Goal: Task Accomplishment & Management: Complete application form

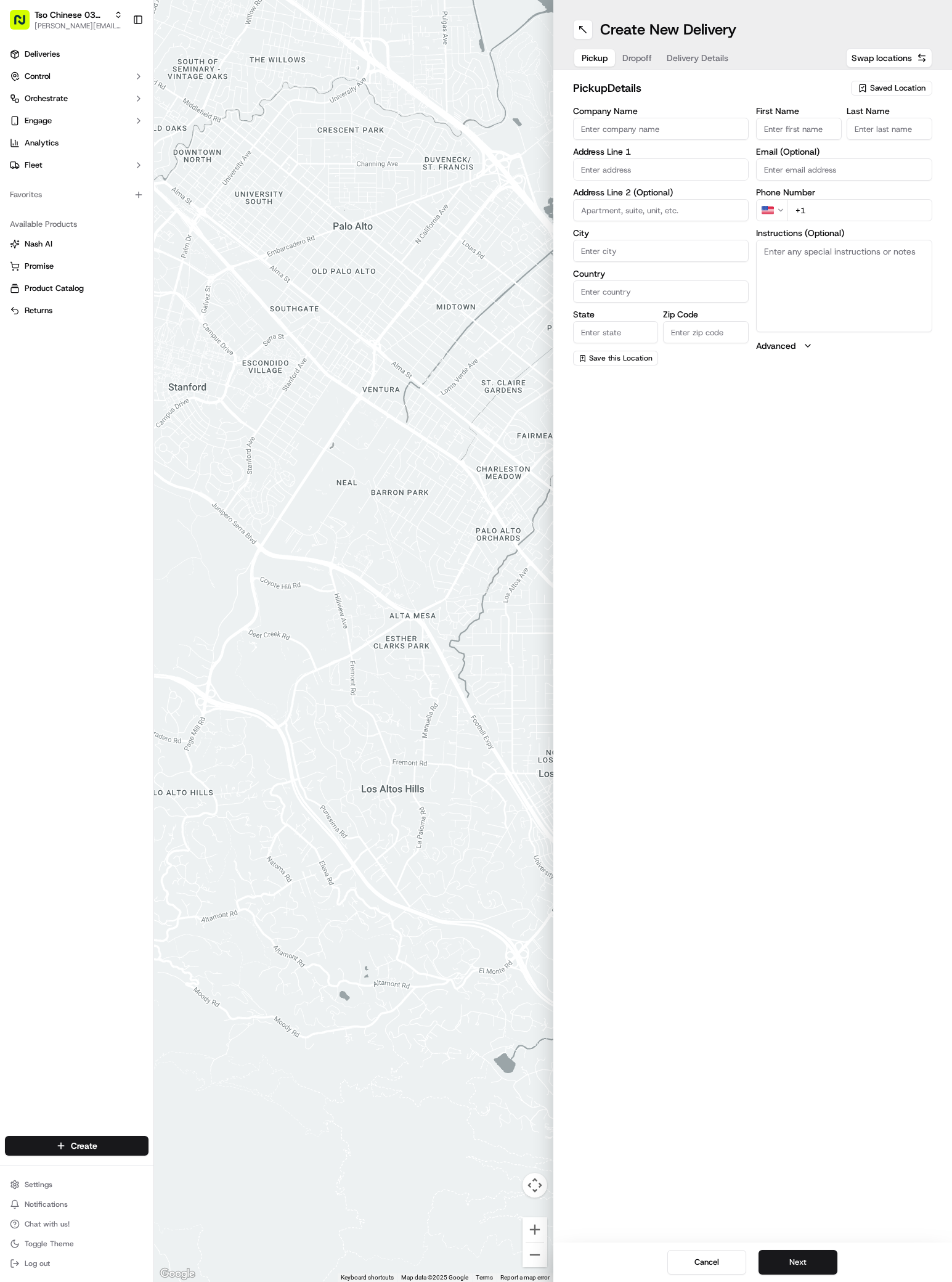
click at [893, 84] on span "Saved Location" at bounding box center [898, 87] width 55 height 11
click at [855, 144] on span "(03) Tso Chinese Takeout & Delivery TsoCo (03)" at bounding box center [871, 140] width 152 height 22
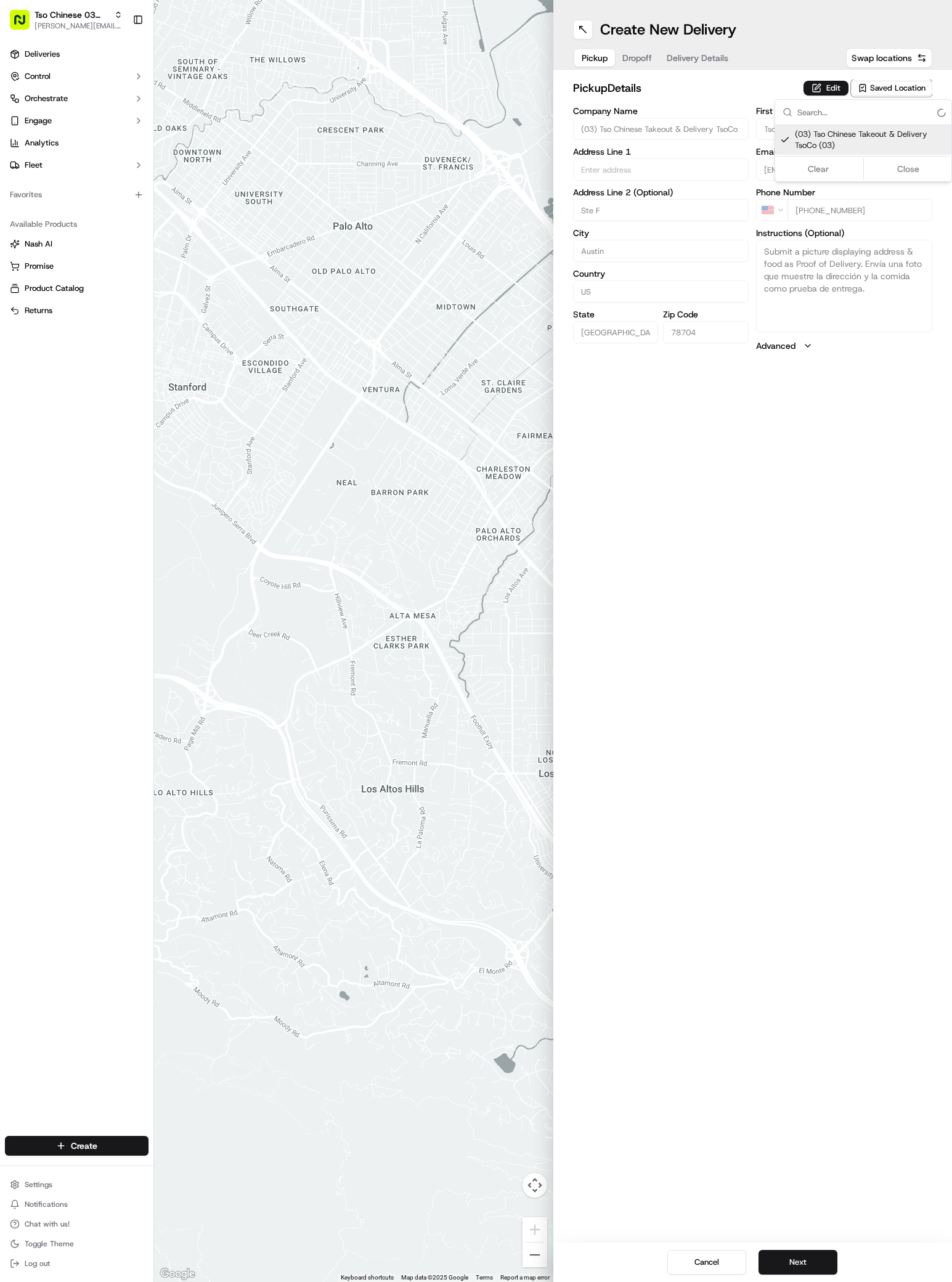
type input "(03) Tso Chinese Takeout & Delivery TsoCo"
type input "Ste F"
type input "Austin"
type input "US"
type input "[GEOGRAPHIC_DATA]"
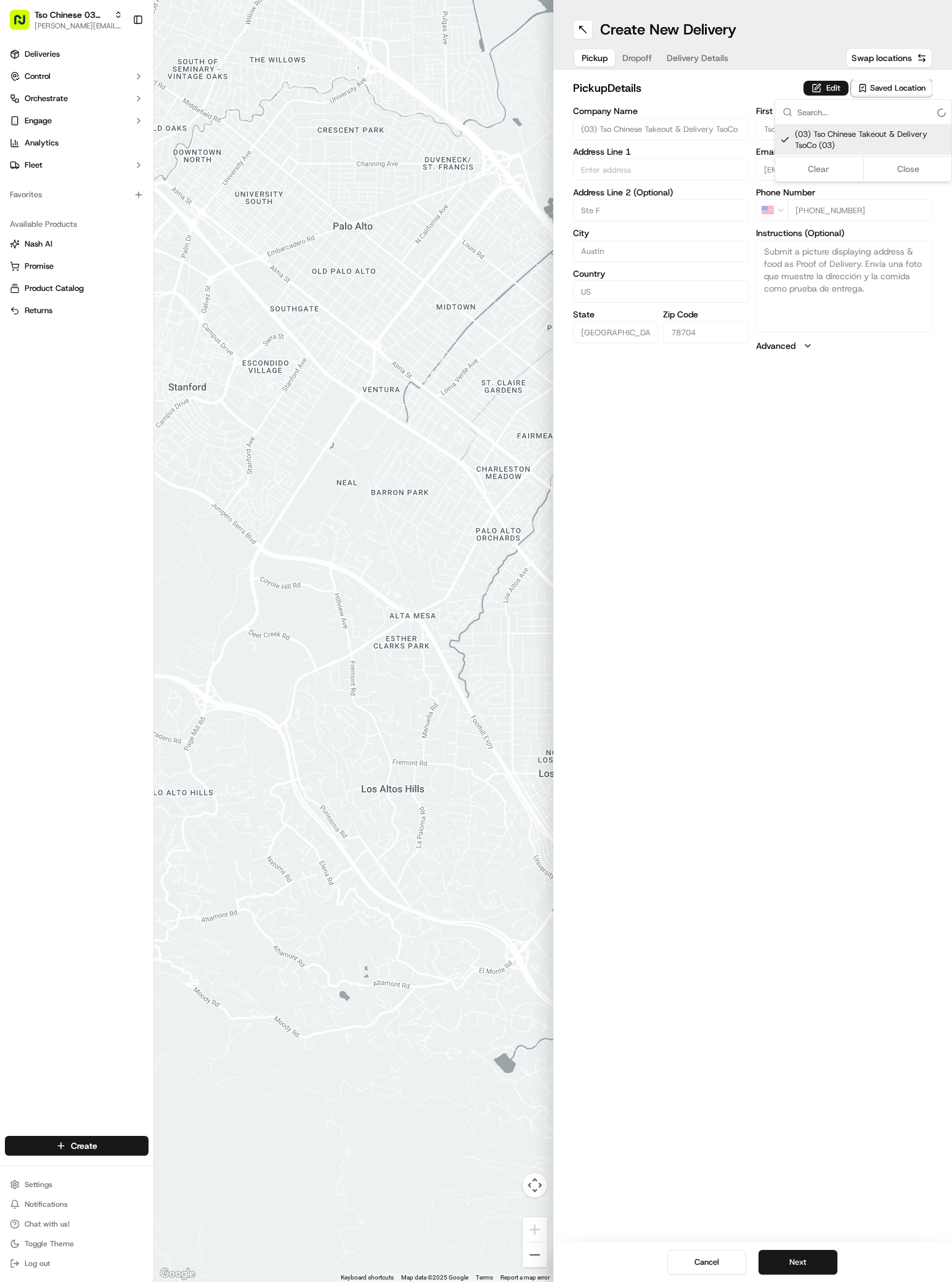
type input "78704"
type input "Tso Chinese"
type input "TsoCo Manager"
type input "[EMAIL_ADDRESS][DOMAIN_NAME]"
type input "[PHONE_NUMBER]"
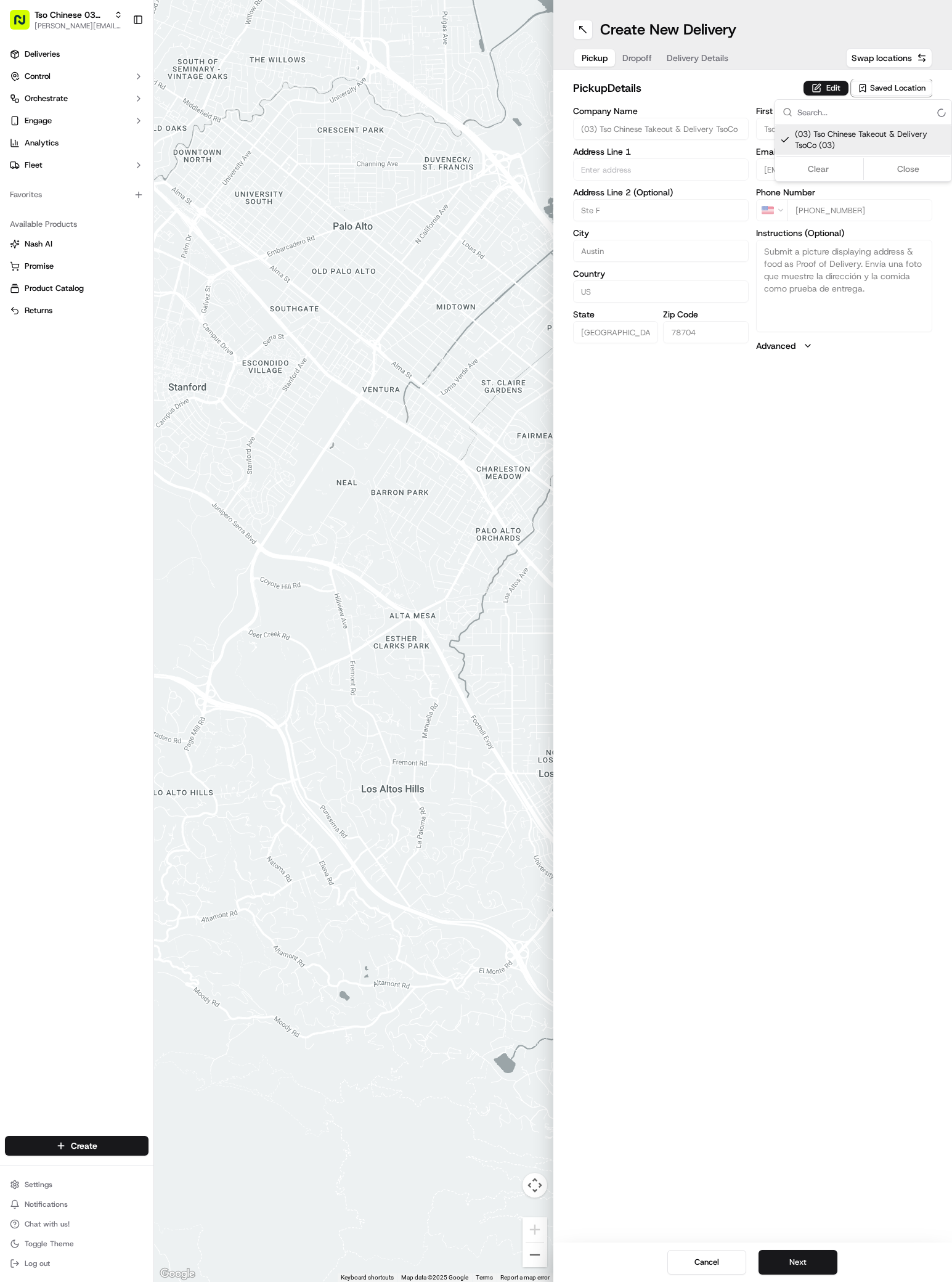
type input "[STREET_ADDRESS]"
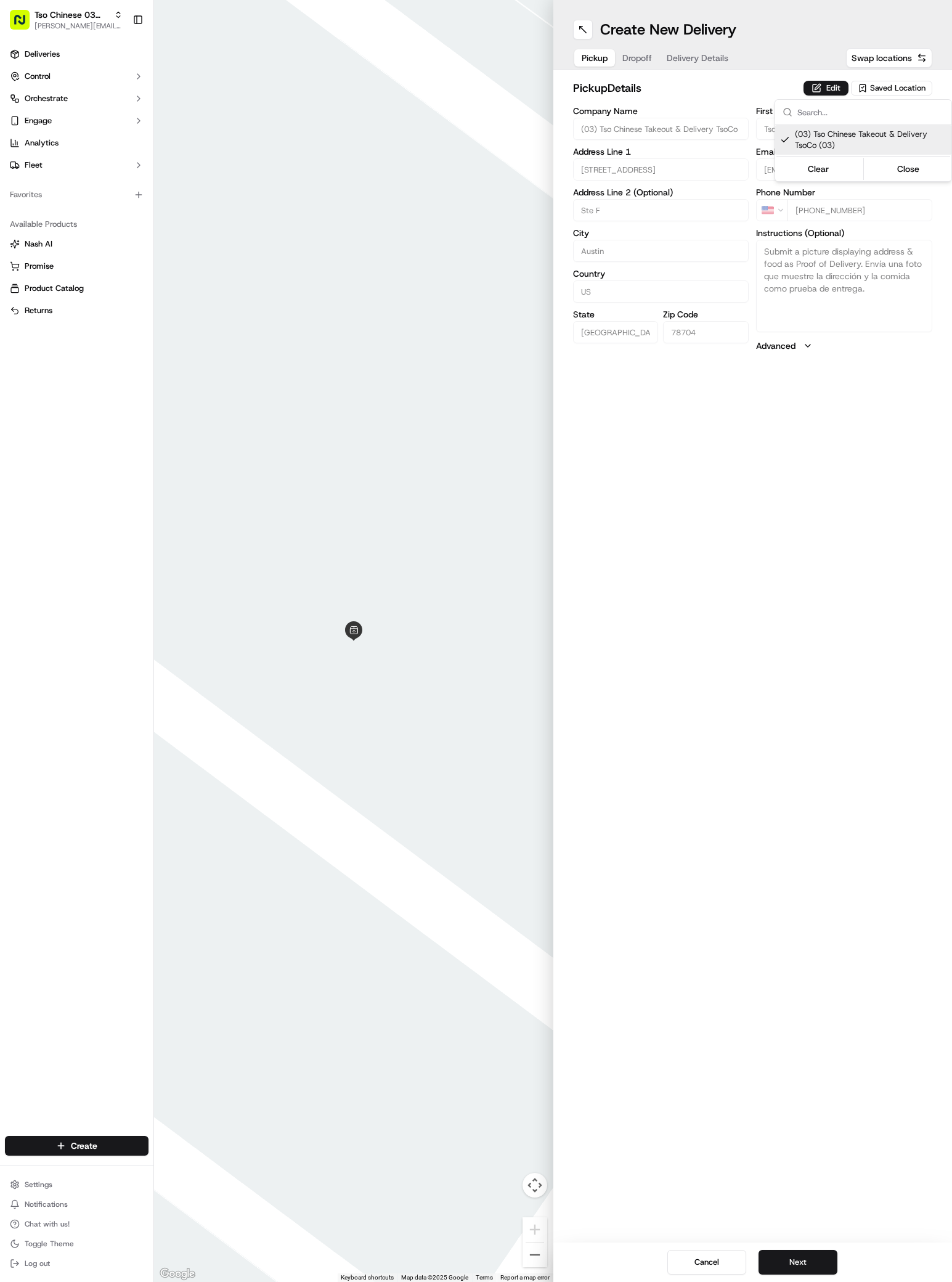
click at [826, 1266] on html "Tso Chinese 03 TsoCo [PERSON_NAME][EMAIL_ADDRESS][DOMAIN_NAME] Toggle Sidebar D…" at bounding box center [476, 641] width 952 height 1282
click at [826, 1266] on button "Next" at bounding box center [799, 1262] width 79 height 24
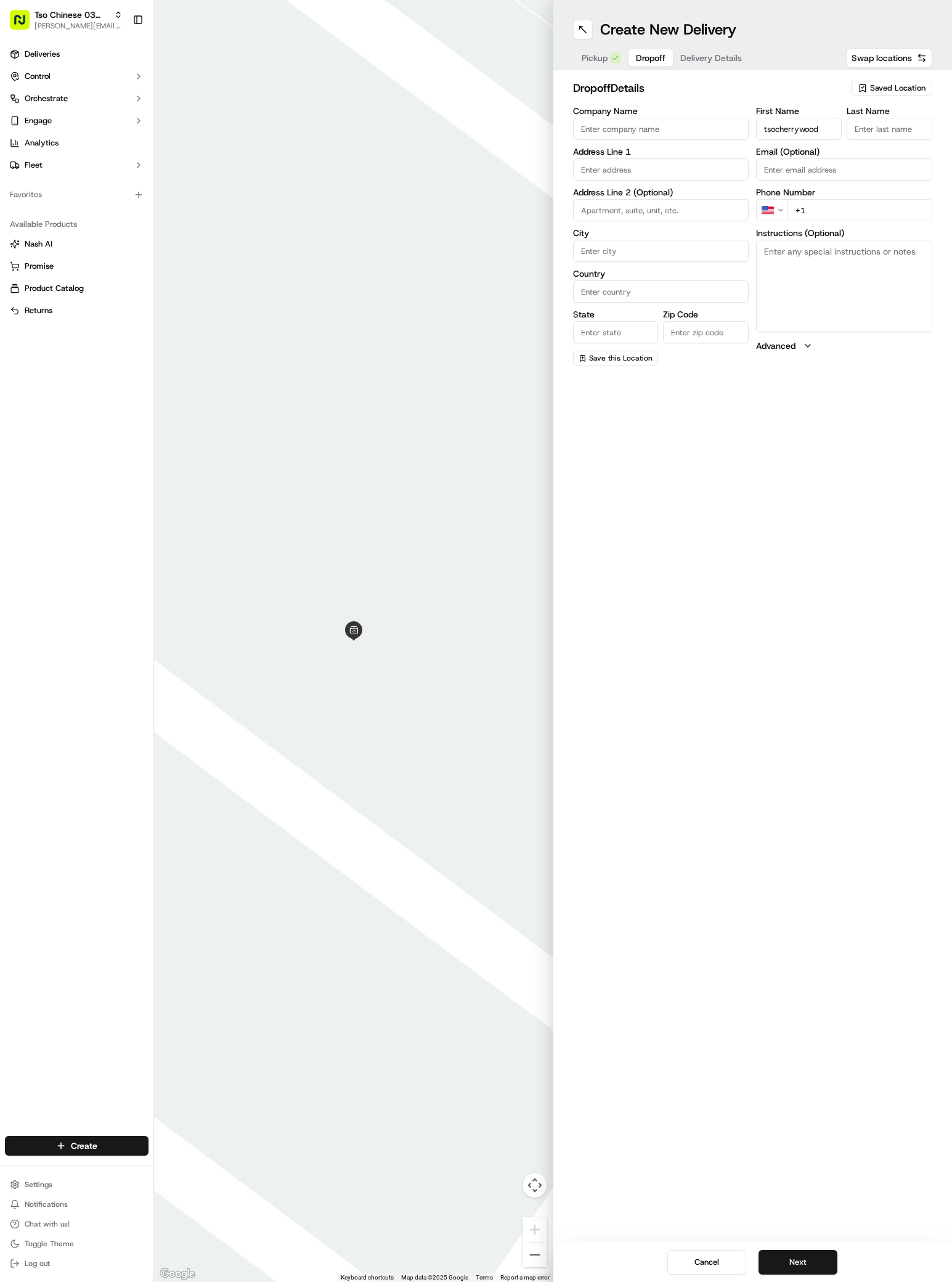
type input "tsocherrywood"
type input "cw"
type input "[PHONE_NUMBER]"
click at [624, 199] on div "[STREET_ADDRESS]" at bounding box center [661, 195] width 170 height 18
type input "[STREET_ADDRESS]"
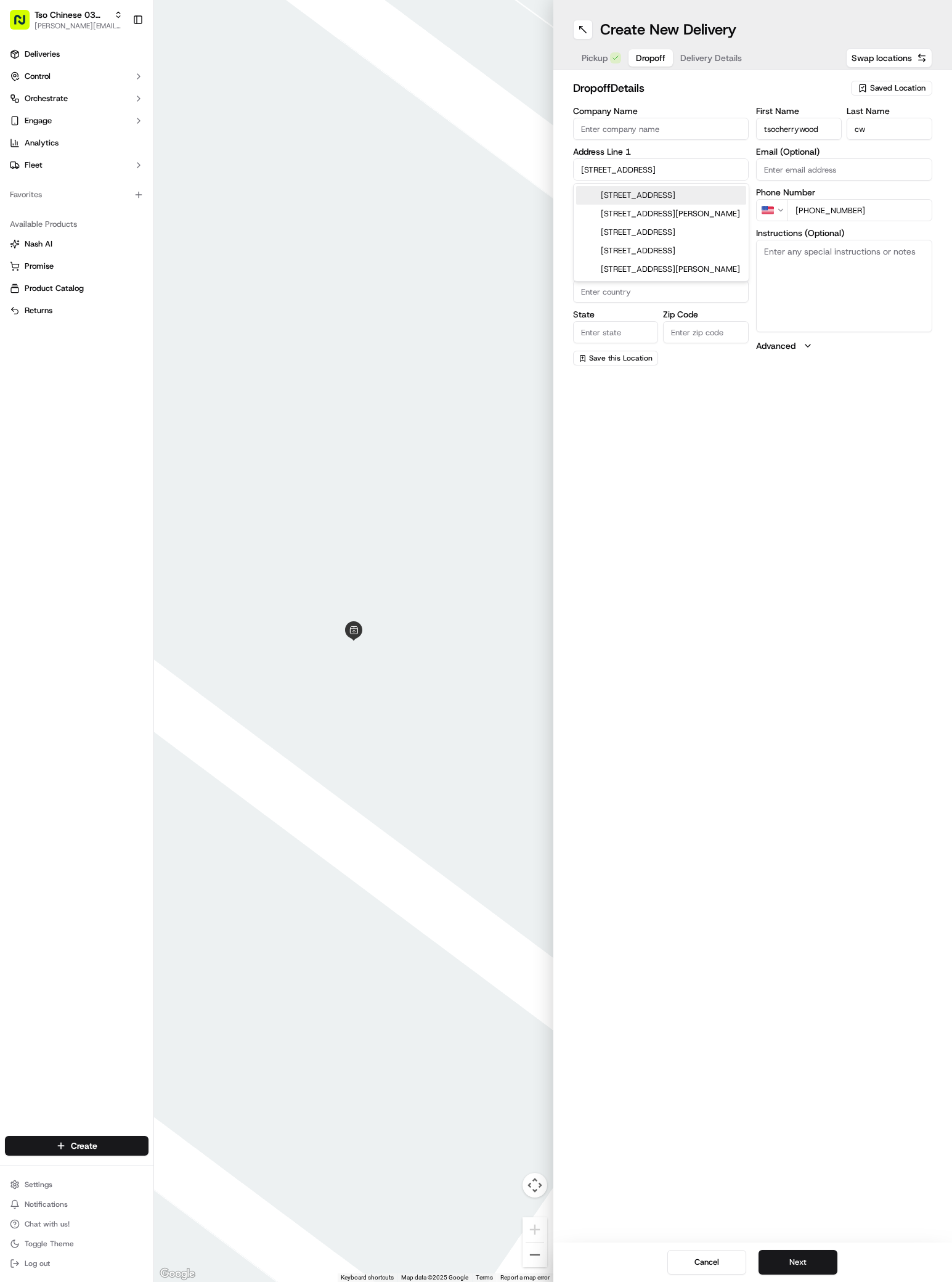
type input "Austin"
type input "[GEOGRAPHIC_DATA]"
type input "78722"
type input "[STREET_ADDRESS]"
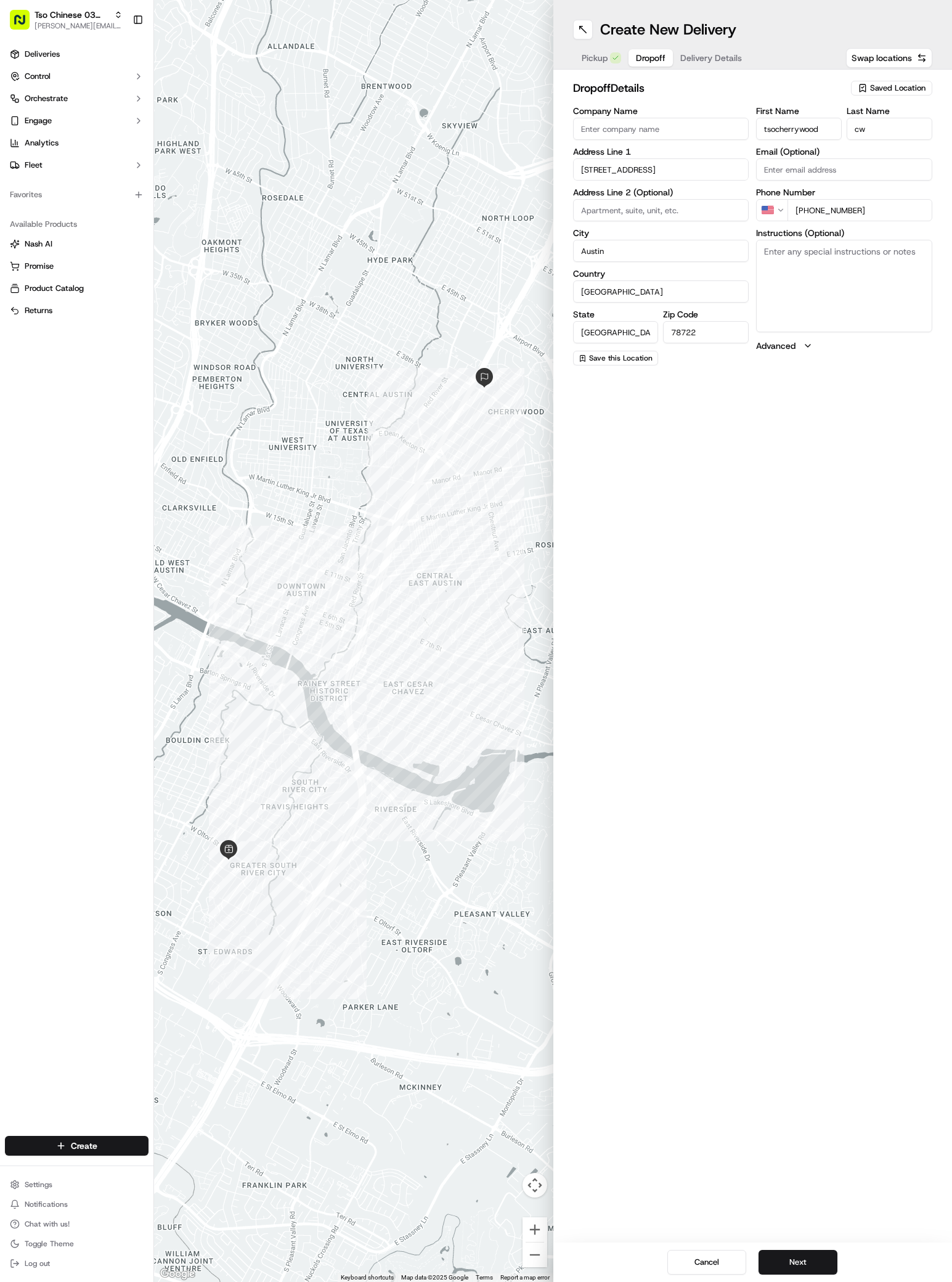
click at [822, 310] on textarea "Instructions (Optional)" at bounding box center [845, 286] width 176 height 92
type textarea "next to fiesta mart suite E-5"
click at [801, 1262] on button "Next" at bounding box center [799, 1262] width 79 height 24
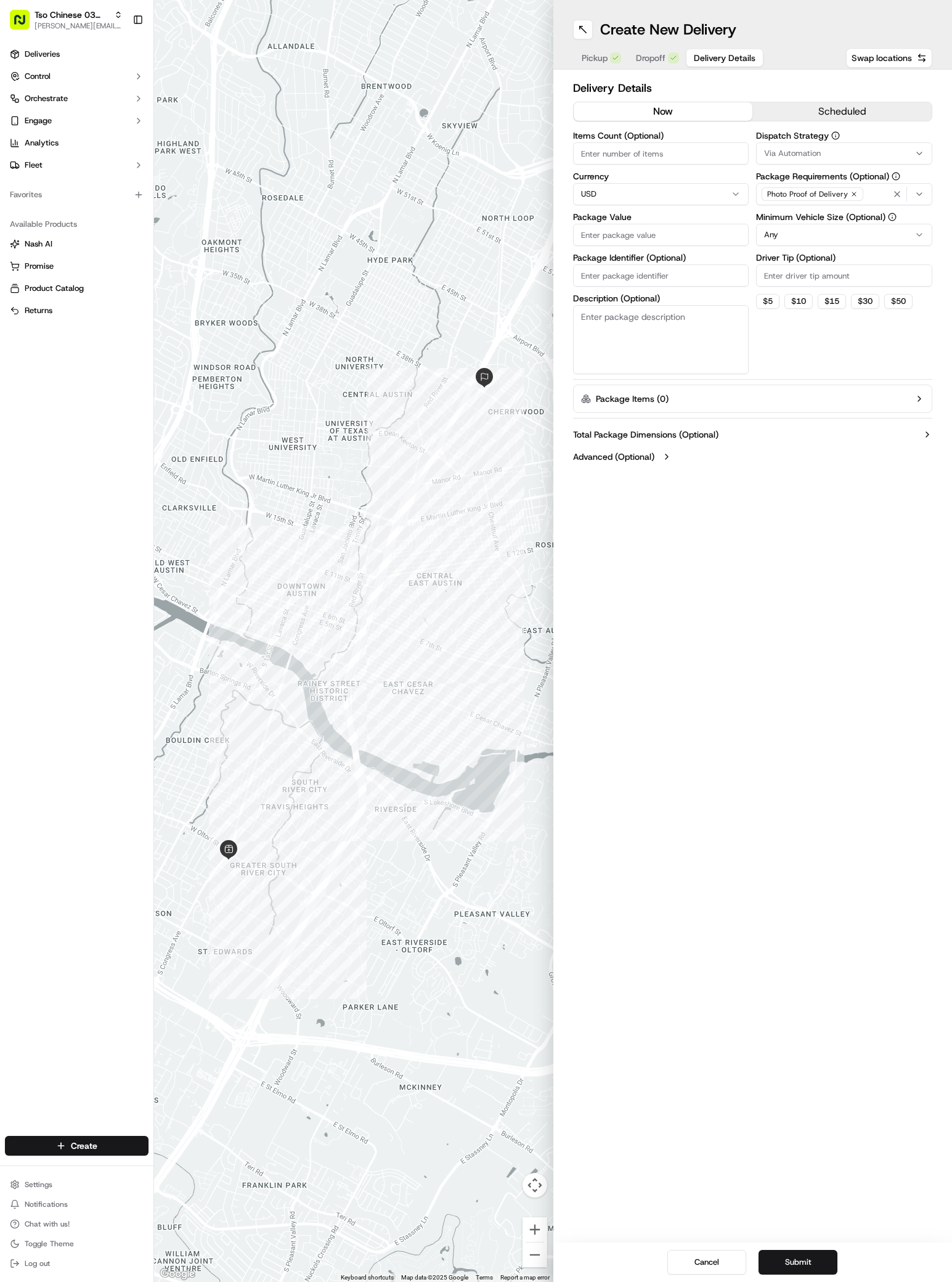
click at [789, 143] on button "Via Automation" at bounding box center [845, 154] width 176 height 22
click at [810, 222] on span "TsoCo Strategy" at bounding box center [852, 220] width 152 height 11
click at [835, 347] on html "Tso Chinese 03 TsoCo [PERSON_NAME][EMAIL_ADDRESS][DOMAIN_NAME] Toggle Sidebar D…" at bounding box center [476, 641] width 952 height 1282
click at [830, 289] on div "Dispatch Strategy TsoCo Strategy Package Requirements (Optional) Photo Proof of…" at bounding box center [845, 253] width 176 height 243
click at [830, 279] on input "Driver Tip (Optional)" at bounding box center [845, 275] width 176 height 22
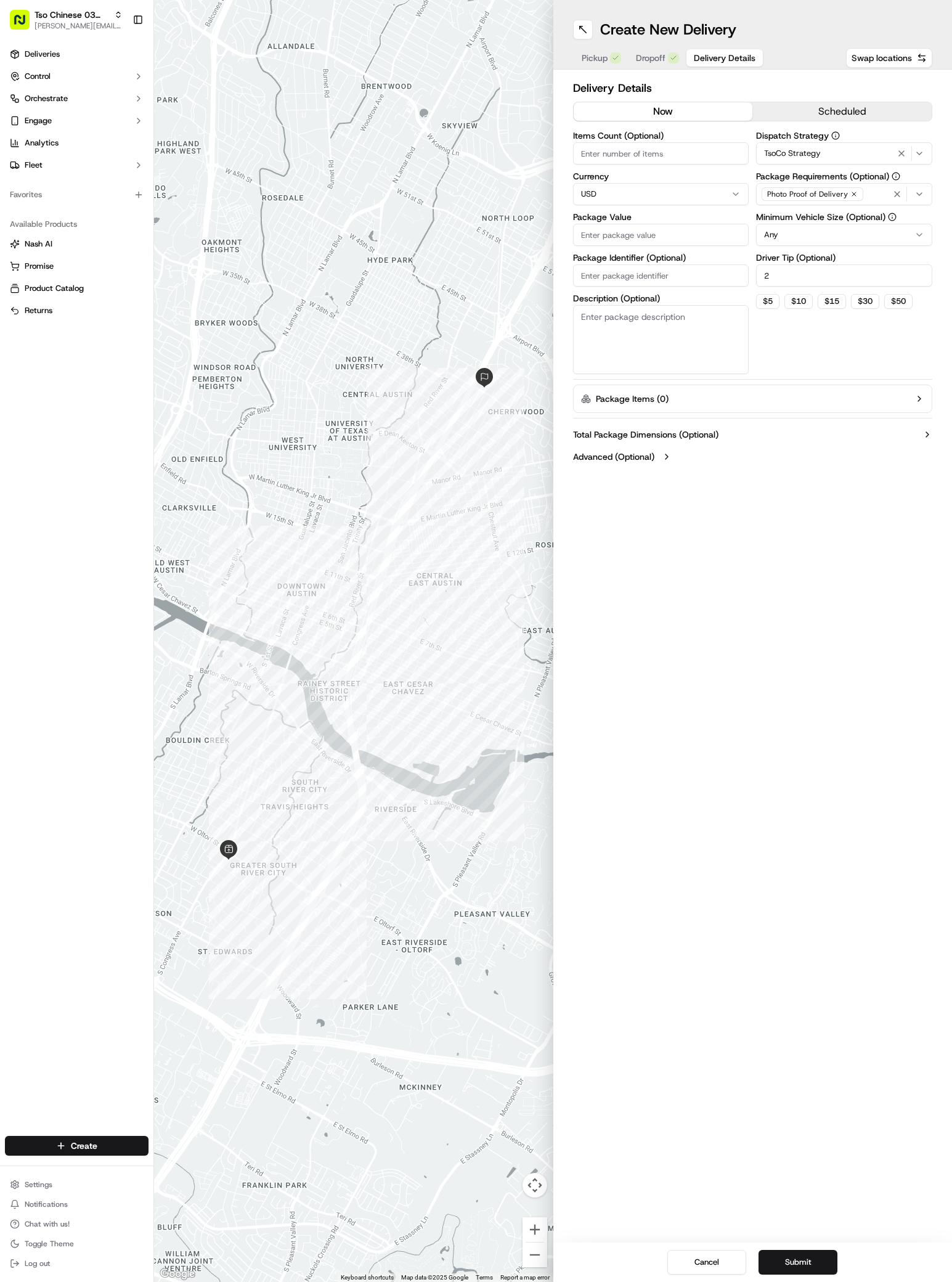
type input "2"
click at [697, 217] on label "Package Value" at bounding box center [661, 217] width 176 height 8
click at [697, 224] on input "Package Value" at bounding box center [661, 235] width 176 height 22
click at [697, 228] on input "Package Value" at bounding box center [661, 235] width 176 height 22
type input "40"
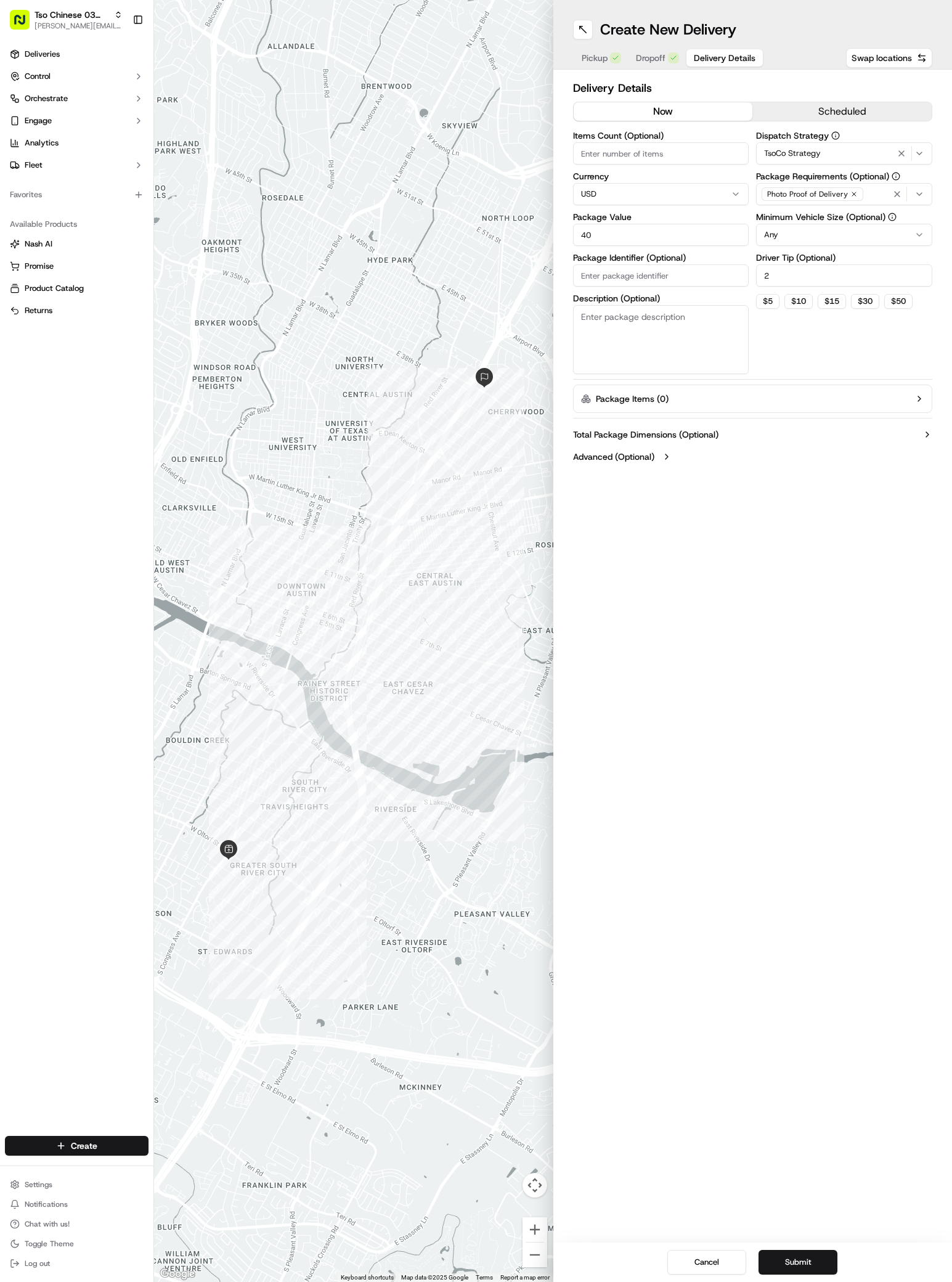
click at [696, 292] on div "Items Count (Optional) Currency USD Package Value 40 Package Identifier (Option…" at bounding box center [661, 253] width 176 height 243
click at [700, 279] on input "Package Identifier (Optional)" at bounding box center [661, 275] width 176 height 22
type input "tsocw20214"
click at [829, 1225] on div "Create New Delivery Pickup Dropoff Delivery Details Swap locations Delivery Det…" at bounding box center [753, 641] width 399 height 1282
click at [817, 1253] on button "Submit" at bounding box center [799, 1262] width 79 height 24
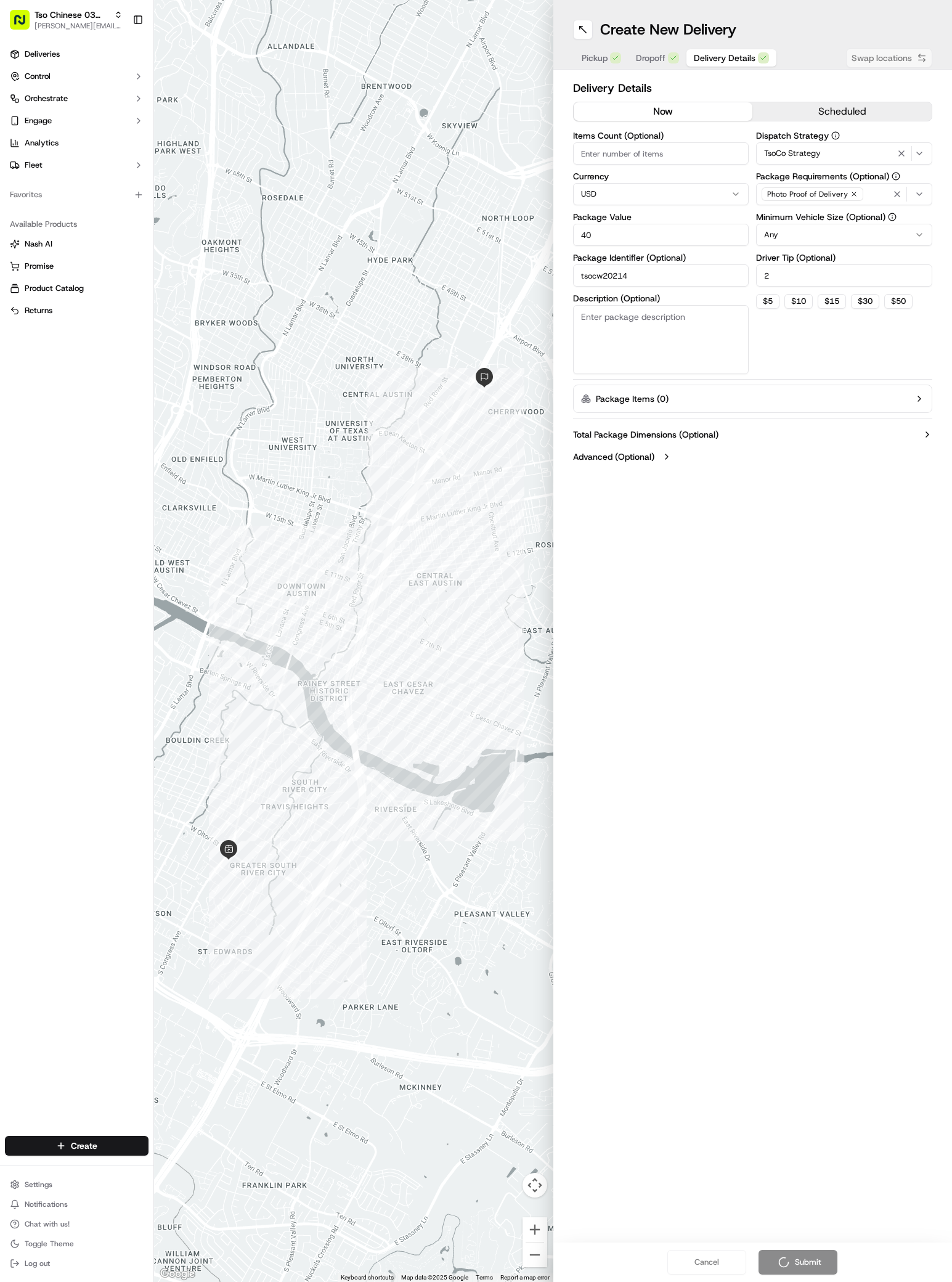
click at [898, 271] on input "2" at bounding box center [845, 275] width 176 height 22
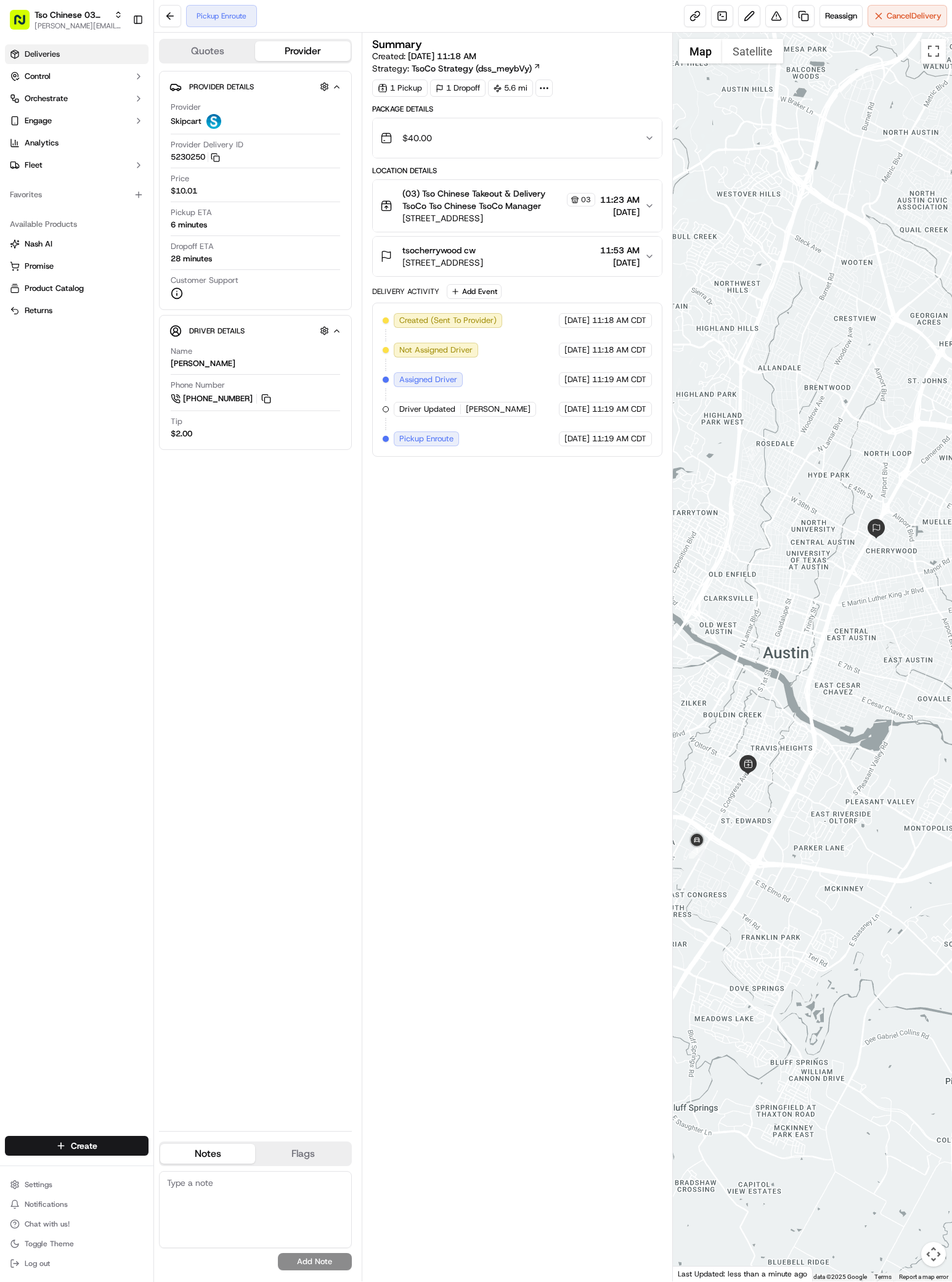
click at [62, 55] on link "Deliveries" at bounding box center [76, 55] width 143 height 20
